Goal: Contribute content: Add original content to the website for others to see

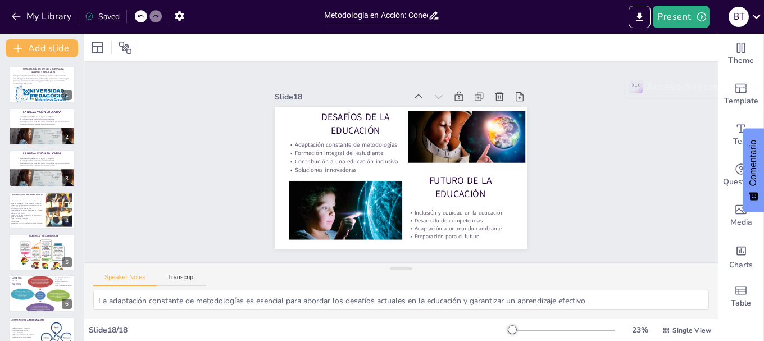
scroll to position [482, 0]
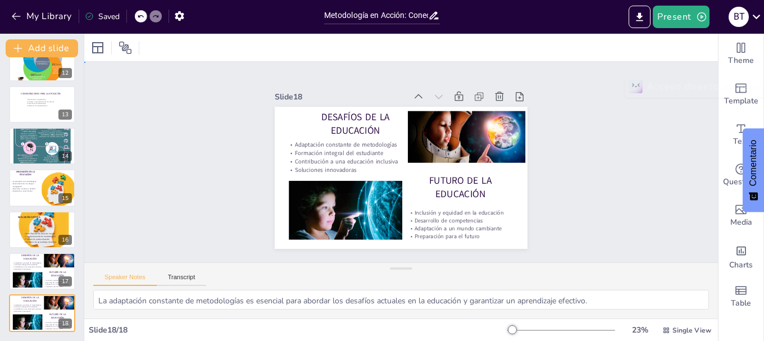
click at [616, 168] on div "Slide 1 Metodología en Acción: Conectando Saberes y Realidades Esta presentació…" at bounding box center [401, 162] width 634 height 201
click at [673, 23] on button "Present" at bounding box center [681, 17] width 56 height 22
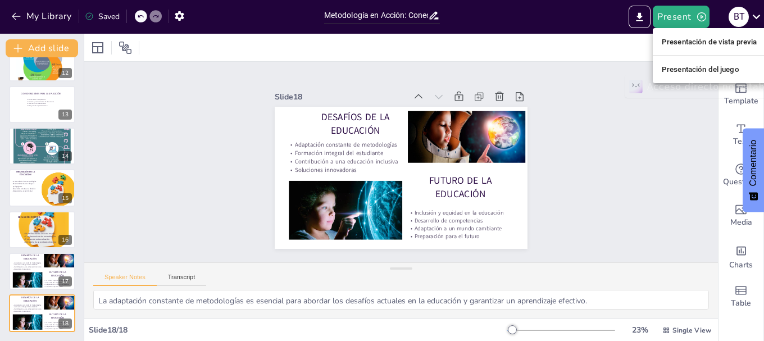
click at [686, 38] on font "Presentación de vista previa" at bounding box center [710, 42] width 96 height 8
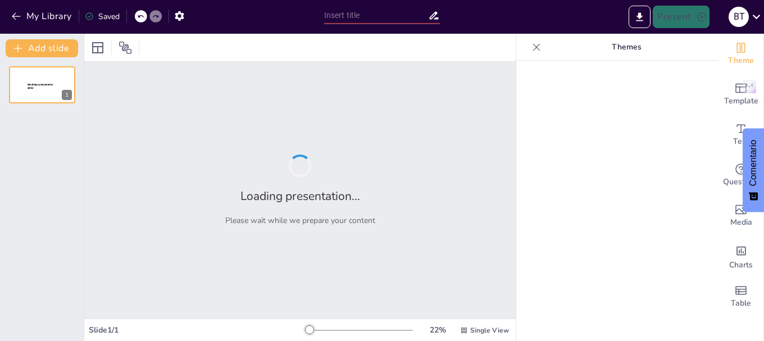
type input "Metodología en Acción: Conectando Saberes y Realidades"
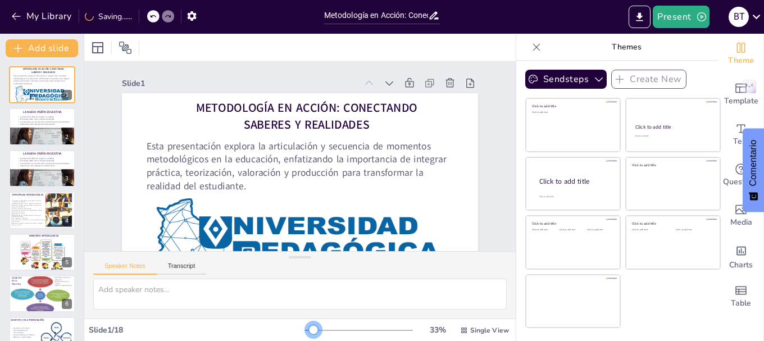
drag, startPoint x: 299, startPoint y: 329, endPoint x: 305, endPoint y: 326, distance: 6.8
click at [309, 326] on div at bounding box center [313, 329] width 9 height 9
click at [284, 251] on div "Speaker Notes Transcript" at bounding box center [300, 284] width 432 height 67
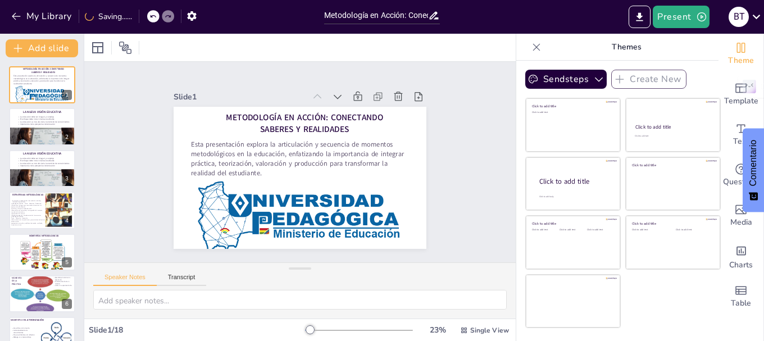
drag, startPoint x: 289, startPoint y: 255, endPoint x: 296, endPoint y: 287, distance: 32.2
click at [296, 287] on div "Speaker Notes Transcript" at bounding box center [300, 290] width 432 height 56
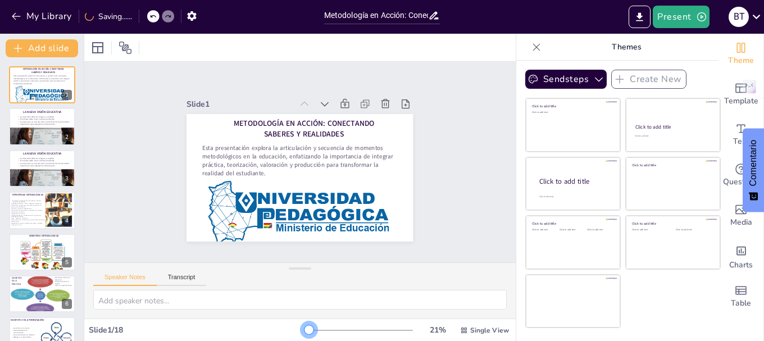
click at [305, 333] on div at bounding box center [309, 329] width 9 height 9
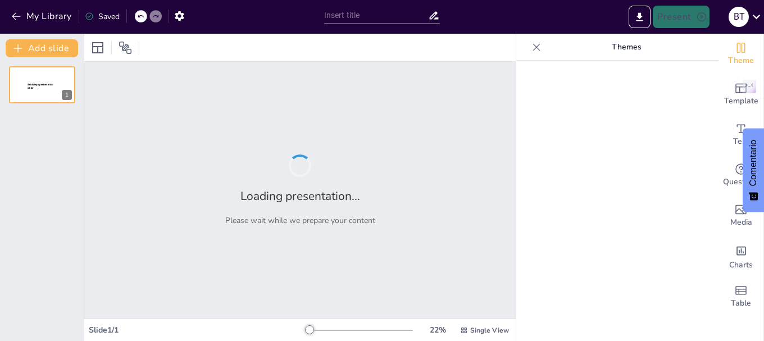
type input "Metodología en Acción: Conectando Saberes y Realidades"
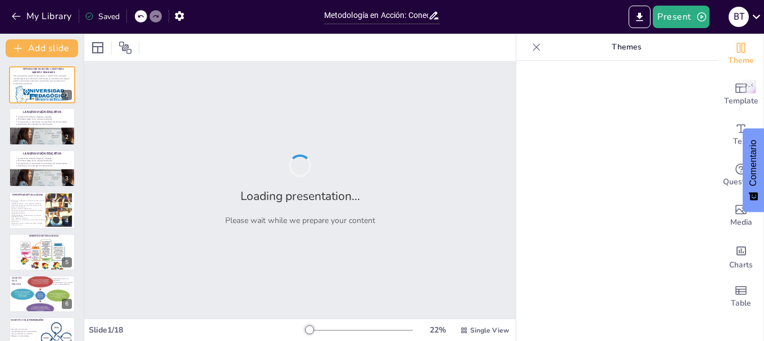
click at [531, 50] on icon at bounding box center [536, 47] width 11 height 11
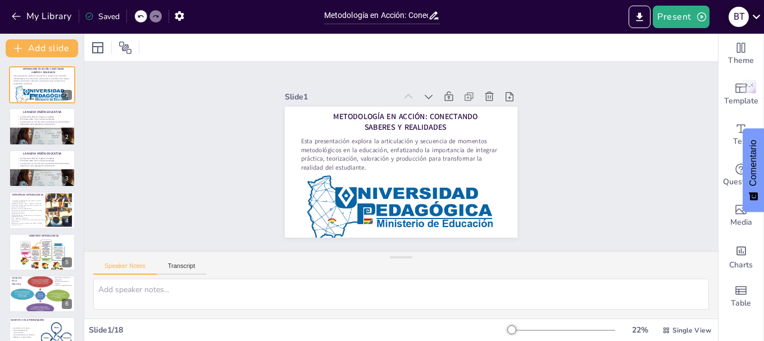
click at [759, 17] on icon at bounding box center [756, 16] width 15 height 15
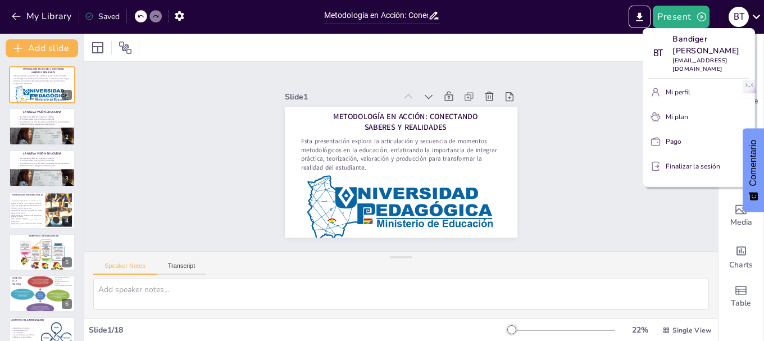
click at [759, 17] on div at bounding box center [382, 170] width 764 height 341
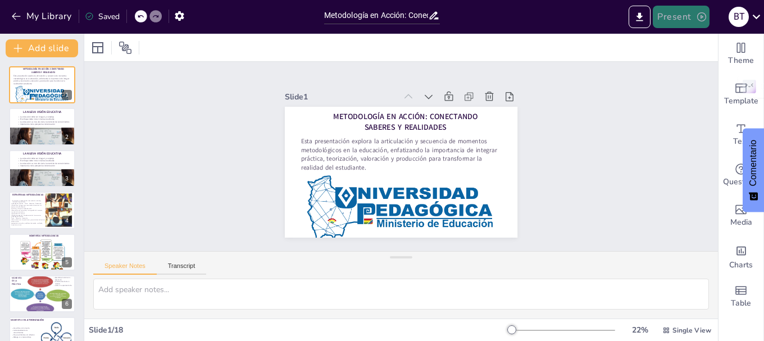
click at [687, 18] on button "Present" at bounding box center [681, 17] width 56 height 22
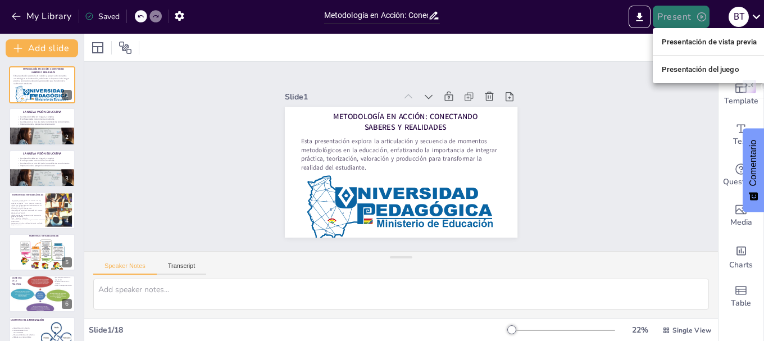
click at [687, 18] on div at bounding box center [382, 170] width 764 height 341
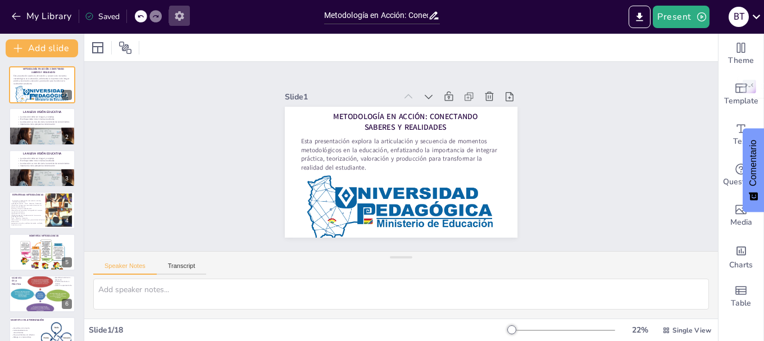
click at [181, 15] on icon "button" at bounding box center [179, 16] width 9 height 10
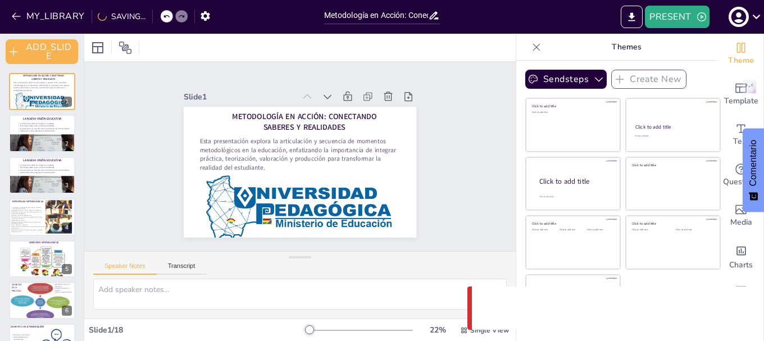
click at [528, 49] on div at bounding box center [537, 47] width 18 height 18
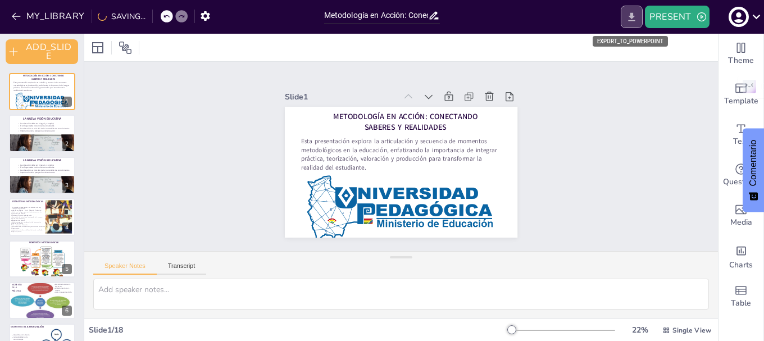
click at [623, 20] on button "EXPORT_TO_POWERPOINT" at bounding box center [632, 17] width 22 height 22
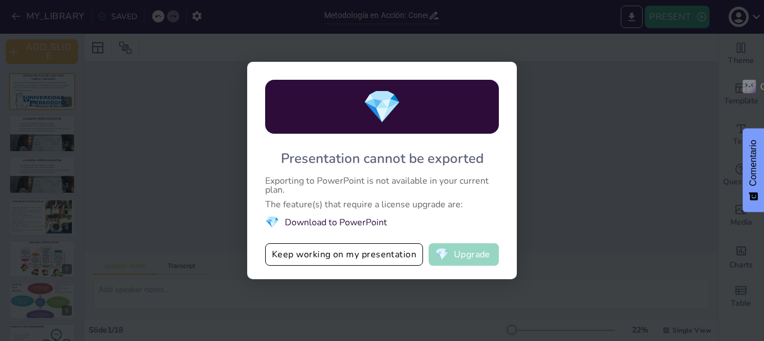
click at [467, 257] on button "💎 Upgrade" at bounding box center [464, 254] width 70 height 22
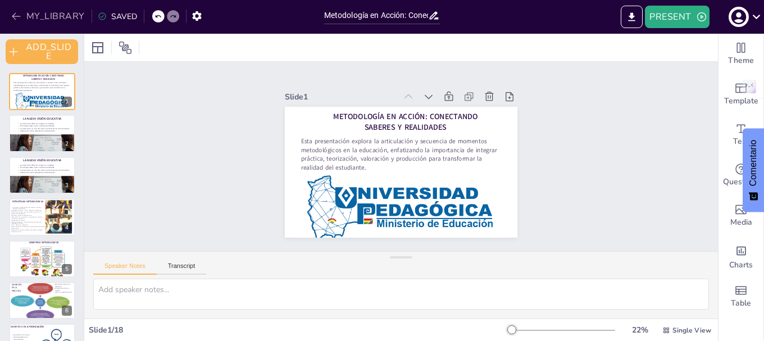
click at [69, 18] on button "MY_LIBRARY" at bounding box center [48, 16] width 81 height 18
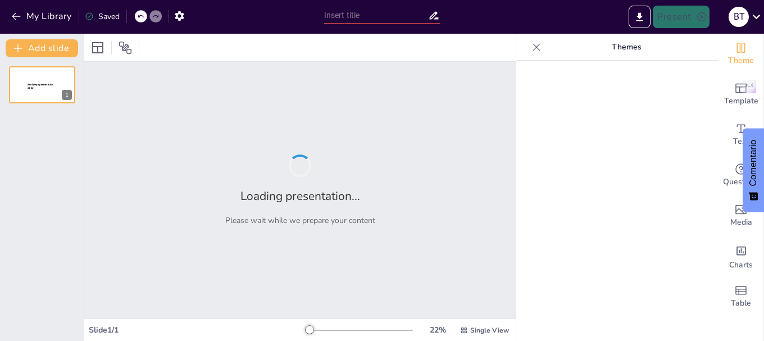
type input "Metodología en Acción: Conectando Saberes y Realidades"
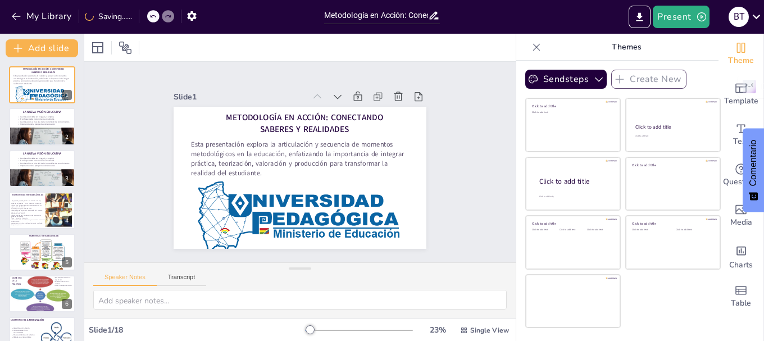
drag, startPoint x: 287, startPoint y: 257, endPoint x: 293, endPoint y: 307, distance: 50.4
click at [291, 307] on div "Speaker Notes Transcript" at bounding box center [300, 290] width 432 height 56
click at [66, 160] on icon at bounding box center [65, 160] width 4 height 6
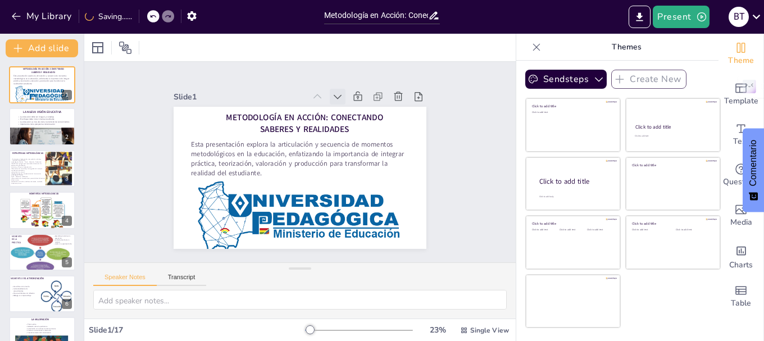
click at [353, 110] on icon at bounding box center [360, 117] width 15 height 15
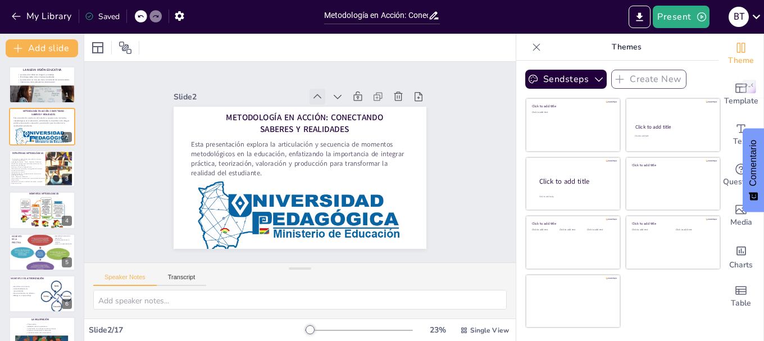
click at [335, 102] on icon at bounding box center [342, 109] width 15 height 15
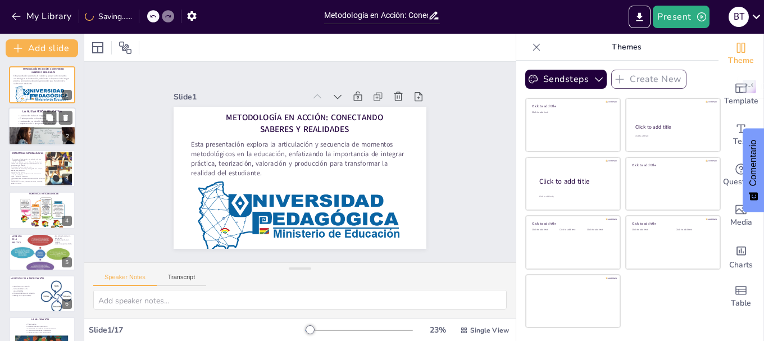
click at [25, 117] on p "El enfoque debe incluir diversas realidades" at bounding box center [43, 118] width 53 height 3
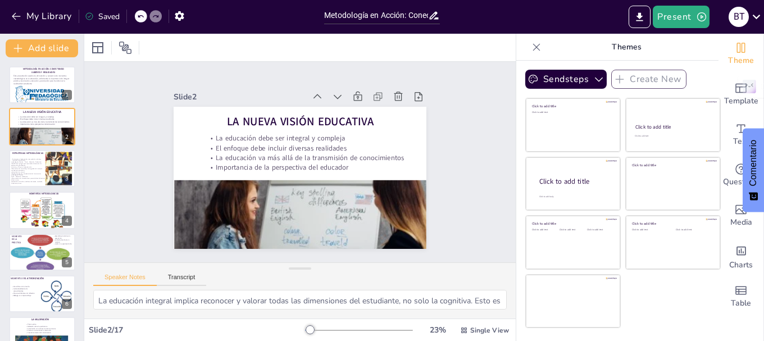
click at [531, 44] on icon at bounding box center [536, 47] width 11 height 11
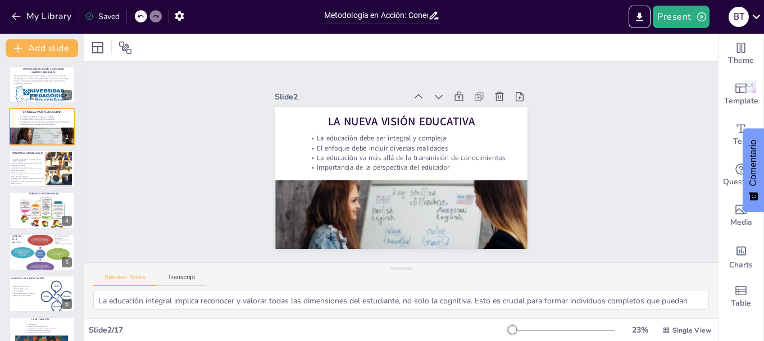
drag, startPoint x: 400, startPoint y: 271, endPoint x: 398, endPoint y: 311, distance: 40.5
click at [398, 311] on div "Speaker Notes Transcript La educación integral implica reconocer y valorar toda…" at bounding box center [401, 290] width 634 height 56
drag, startPoint x: 398, startPoint y: 270, endPoint x: 401, endPoint y: 291, distance: 20.4
click at [401, 291] on div "Speaker Notes Transcript La educación integral implica reconocer y valorar toda…" at bounding box center [401, 290] width 634 height 56
drag, startPoint x: 690, startPoint y: 278, endPoint x: 410, endPoint y: 271, distance: 280.5
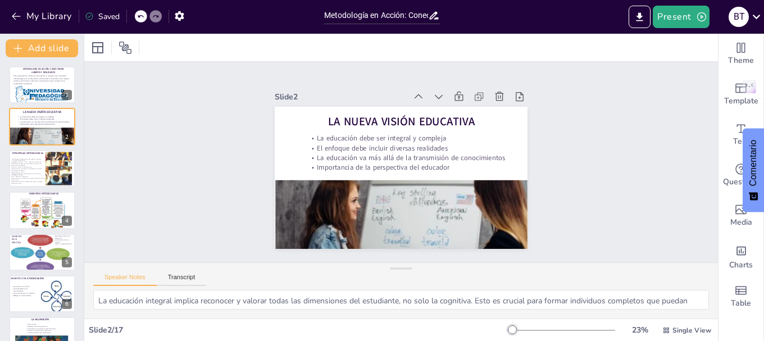
click at [412, 271] on div "Speaker Notes Transcript" at bounding box center [401, 276] width 634 height 27
drag, startPoint x: 402, startPoint y: 271, endPoint x: 395, endPoint y: 341, distance: 70.0
click at [395, 341] on html "My Library Saved Metodología en Acción: Conectando Saberes y Realidades Present…" at bounding box center [382, 170] width 764 height 341
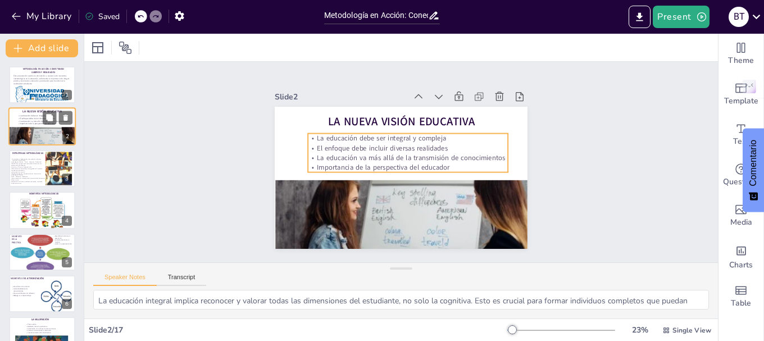
click at [39, 117] on div "La educación debe ser integral y compleja El enfoque debe incluir diversas real…" at bounding box center [43, 120] width 53 height 10
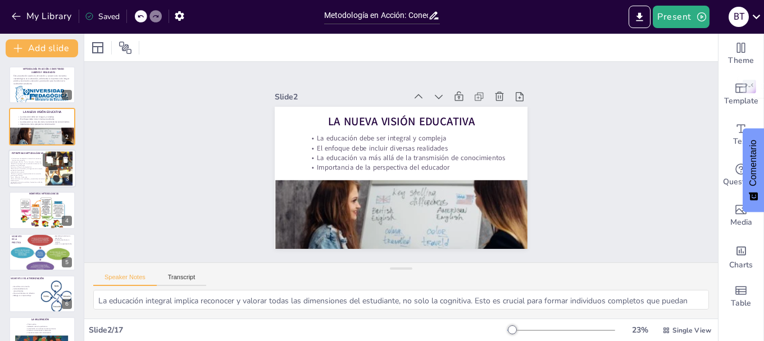
click at [19, 157] on div "Pertinencia en la adaptación o innovación de métodos y técnicas a los momentos …" at bounding box center [28, 170] width 35 height 31
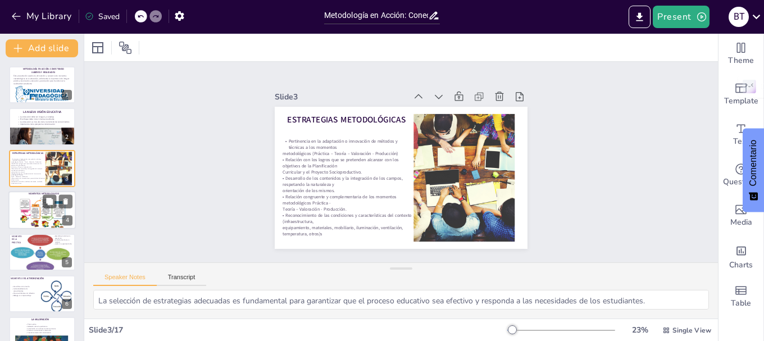
click at [19, 200] on div at bounding box center [42, 213] width 47 height 34
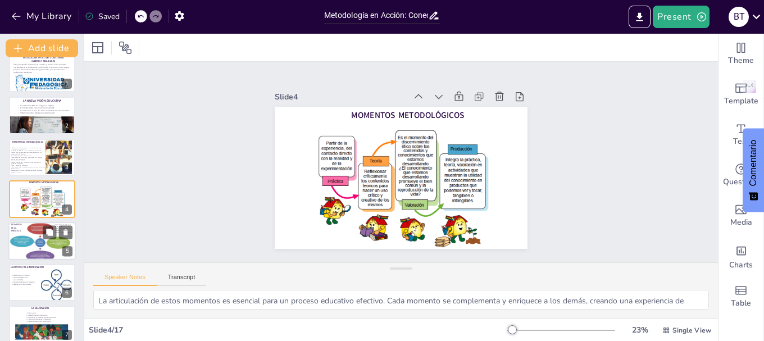
click at [21, 229] on p "MOMENTO DE La Práctica" at bounding box center [17, 228] width 13 height 10
type textarea "Aprender a través de la experiencia permite a los estudiantes relacionar concep…"
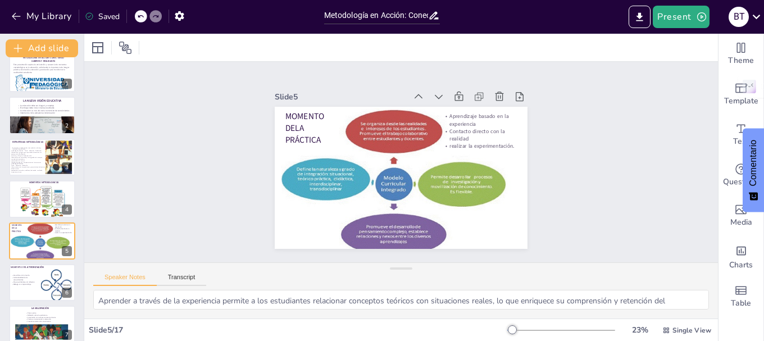
scroll to position [0, 0]
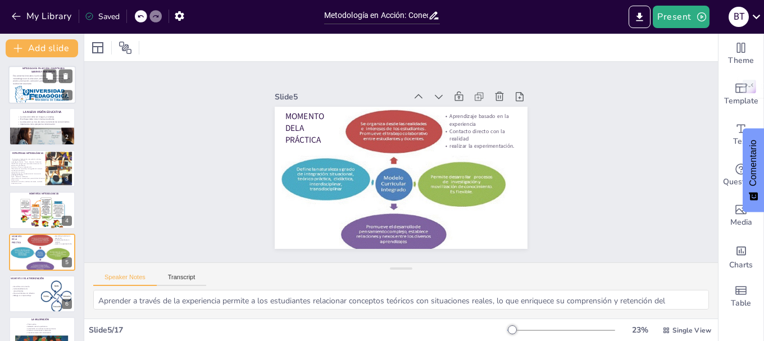
click at [19, 74] on div "Esta presentación explora la articulación y secuencia de momentos metodológicos…" at bounding box center [42, 81] width 58 height 14
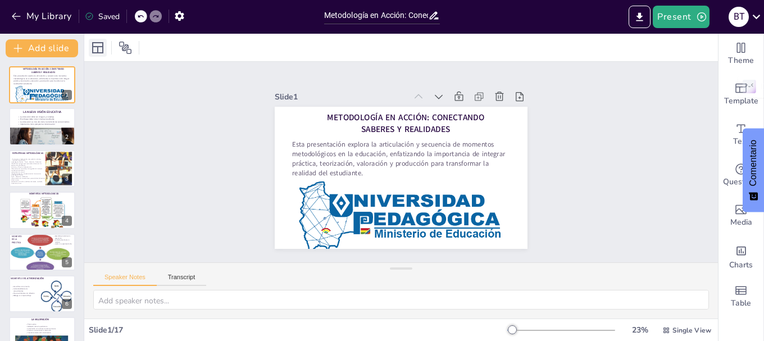
click at [93, 51] on icon at bounding box center [97, 47] width 11 height 11
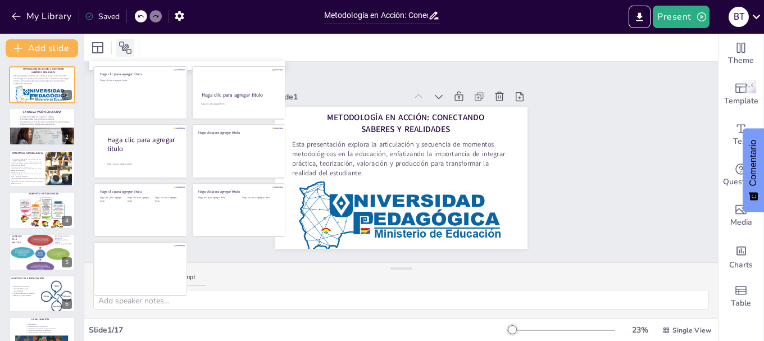
click at [122, 43] on icon at bounding box center [125, 47] width 13 height 13
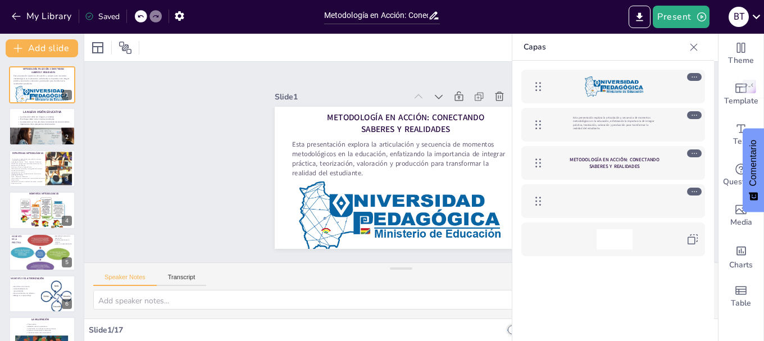
click at [696, 46] on icon at bounding box center [694, 46] width 7 height 7
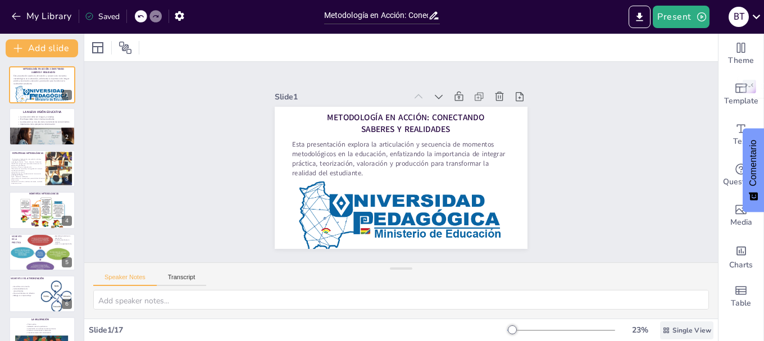
click at [664, 329] on icon at bounding box center [667, 330] width 6 height 6
click at [662, 301] on font "Vista de lista" at bounding box center [673, 305] width 46 height 11
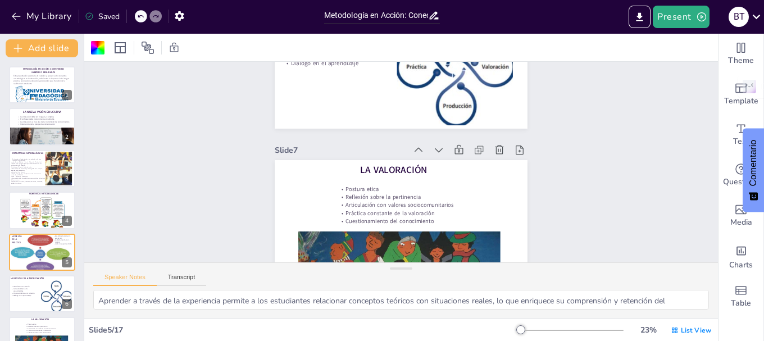
scroll to position [289, 0]
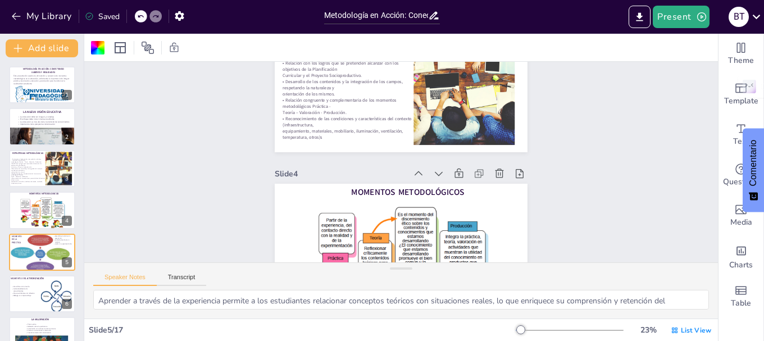
type textarea "La selección de estrategias adecuadas es fundamental para garantizar que el pro…"
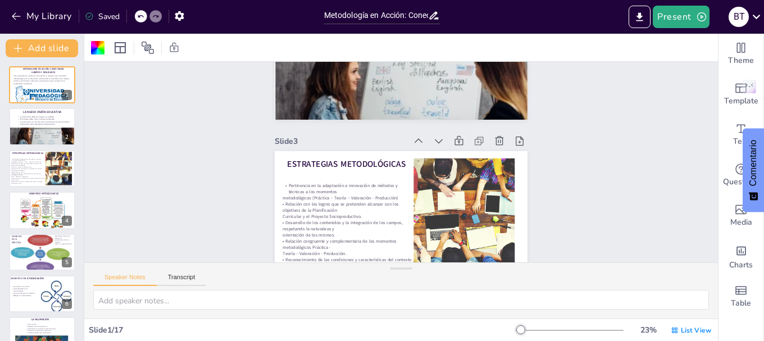
scroll to position [0, 0]
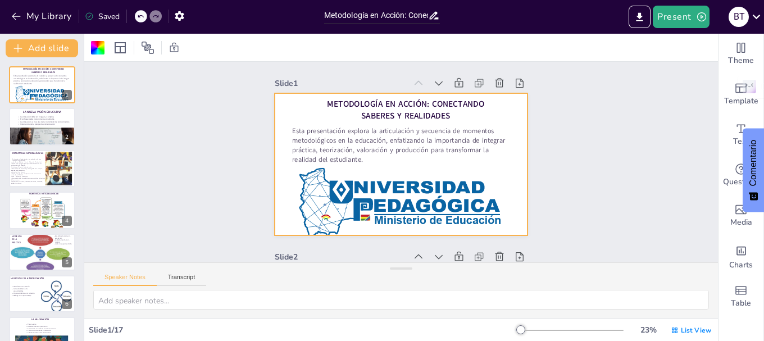
drag, startPoint x: 393, startPoint y: 270, endPoint x: 393, endPoint y: 292, distance: 21.9
click at [393, 292] on div "Speaker Notes Transcript" at bounding box center [401, 290] width 634 height 56
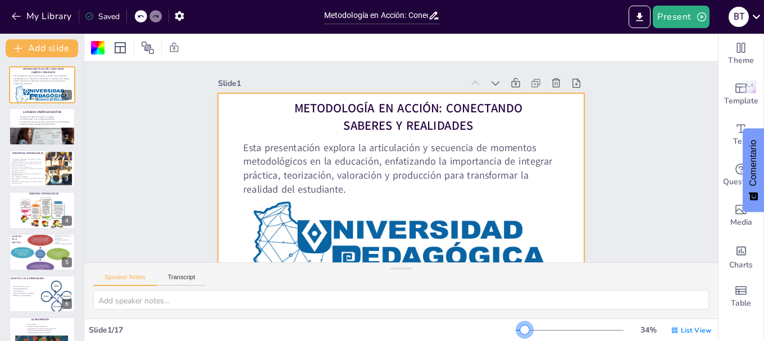
click at [520, 330] on div at bounding box center [524, 329] width 9 height 9
drag, startPoint x: 640, startPoint y: 154, endPoint x: 642, endPoint y: 116, distance: 38.3
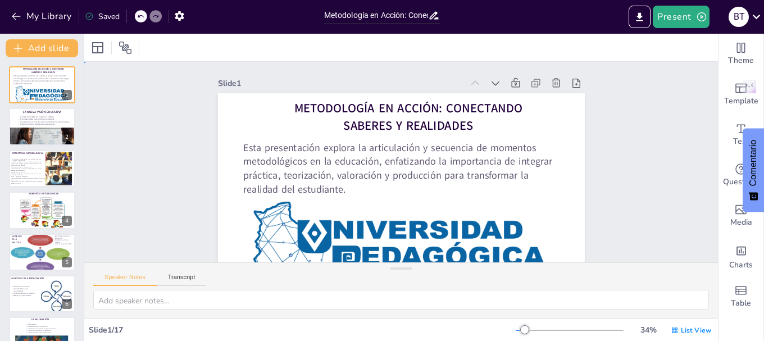
drag, startPoint x: 625, startPoint y: 130, endPoint x: 584, endPoint y: 135, distance: 41.3
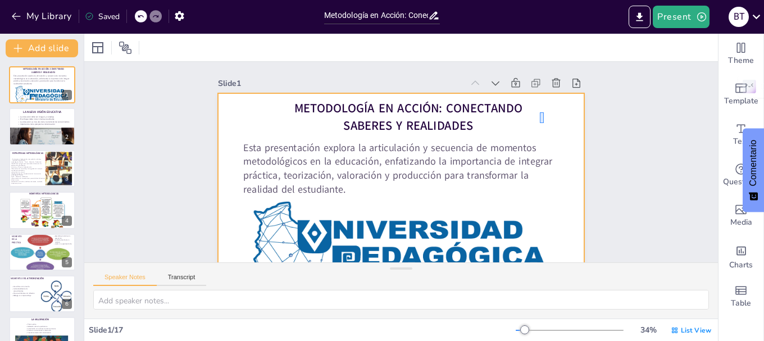
drag, startPoint x: 540, startPoint y: 123, endPoint x: 544, endPoint y: 112, distance: 11.4
click at [544, 112] on div at bounding box center [384, 192] width 421 height 362
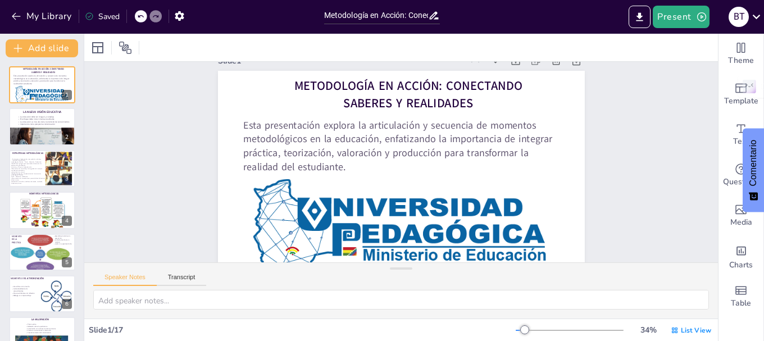
scroll to position [45, 0]
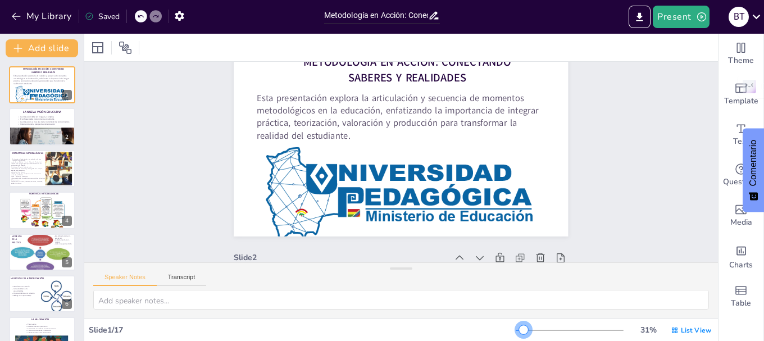
click at [519, 332] on div at bounding box center [523, 329] width 9 height 9
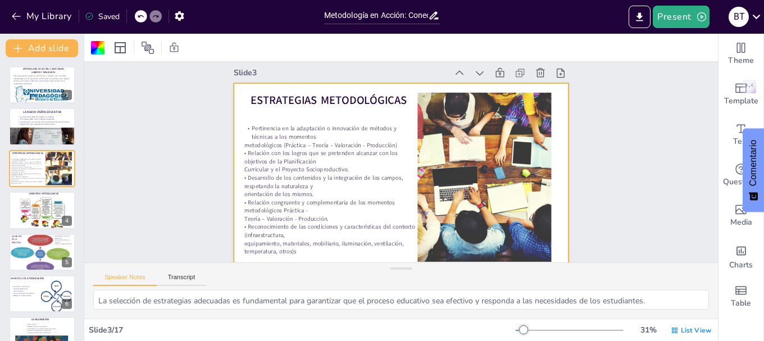
scroll to position [472, 0]
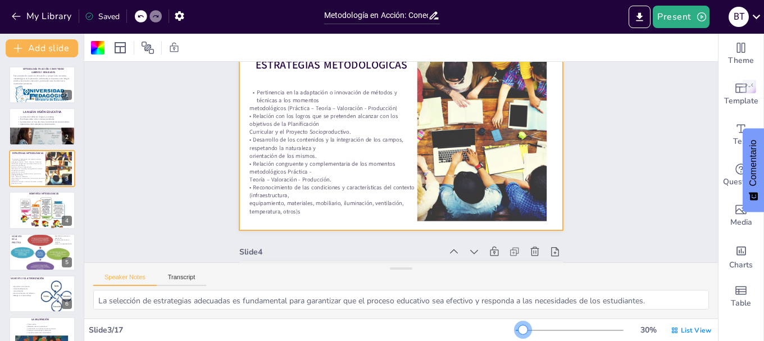
click at [519, 329] on div at bounding box center [523, 329] width 9 height 9
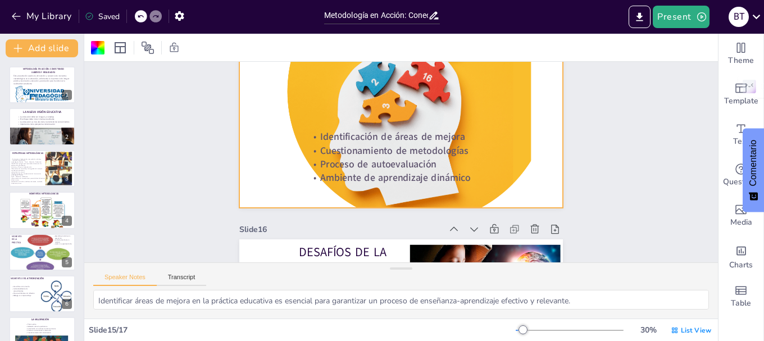
scroll to position [3033, 0]
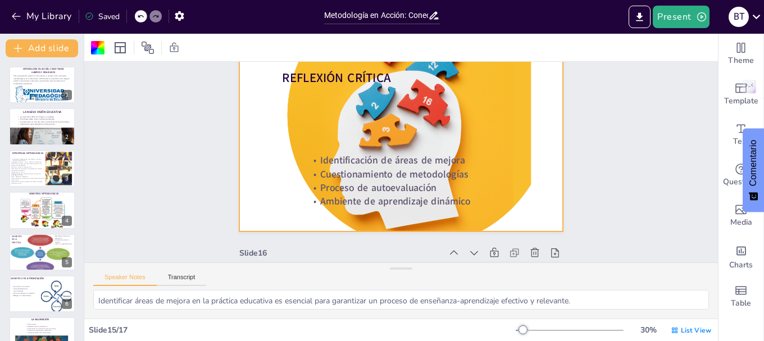
drag, startPoint x: 401, startPoint y: 269, endPoint x: 401, endPoint y: 284, distance: 14.6
click at [401, 284] on div "Speaker Notes Transcript Identificar áreas de mejora en la práctica educativa e…" at bounding box center [401, 290] width 634 height 56
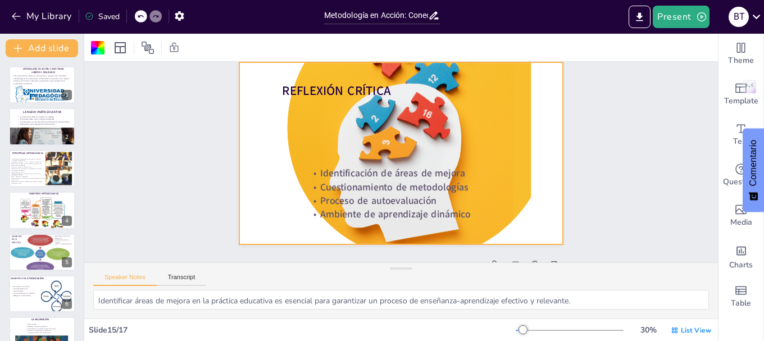
scroll to position [3189, 0]
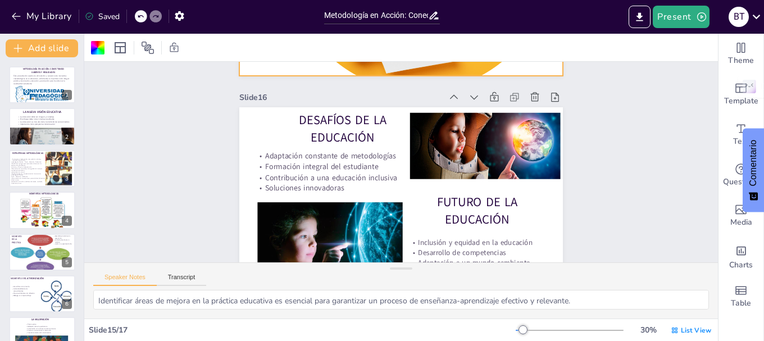
type textarea "La adaptación constante de metodologías es esencial para abordar los desafíos a…"
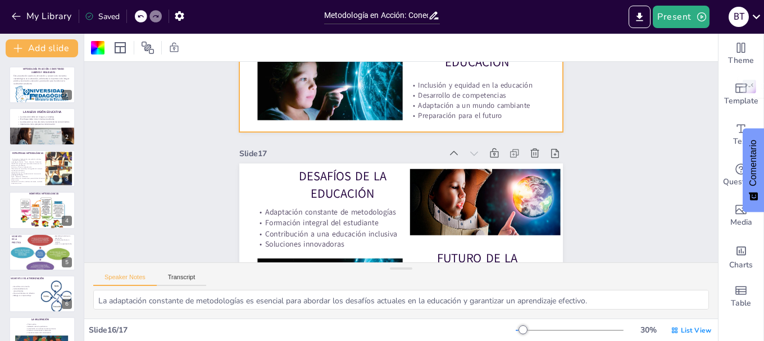
scroll to position [3438, 0]
